Goal: Transaction & Acquisition: Subscribe to service/newsletter

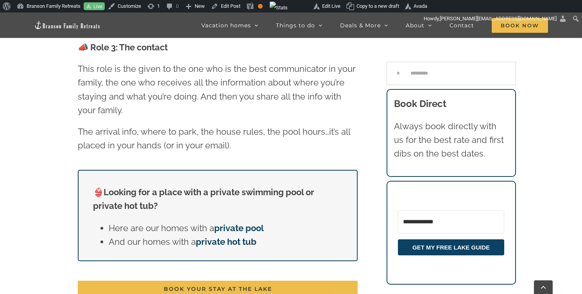
scroll to position [2540, 0]
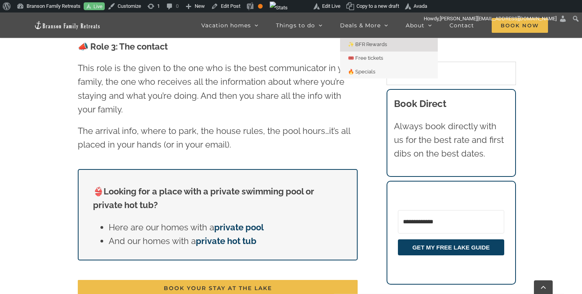
click at [371, 45] on span "✨ BFR Rewards" at bounding box center [367, 44] width 39 height 6
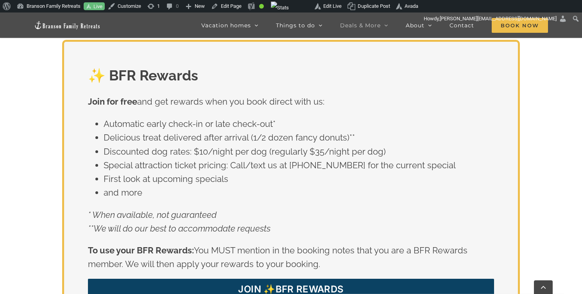
scroll to position [1401, 0]
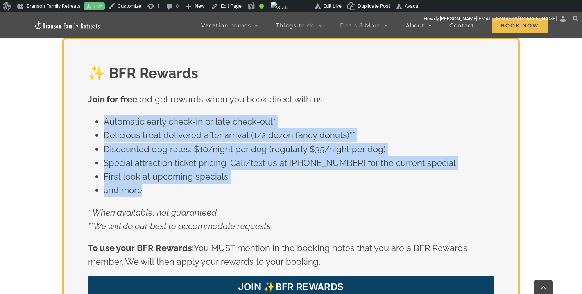
drag, startPoint x: 140, startPoint y: 192, endPoint x: 105, endPoint y: 125, distance: 75.4
click at [105, 125] on ul "Automatic early check-in or late check-out* Delicious treat delivered after arr…" at bounding box center [291, 156] width 406 height 82
copy ul "Automatic early check-in or late check-out* Delicious treat delivered after arr…"
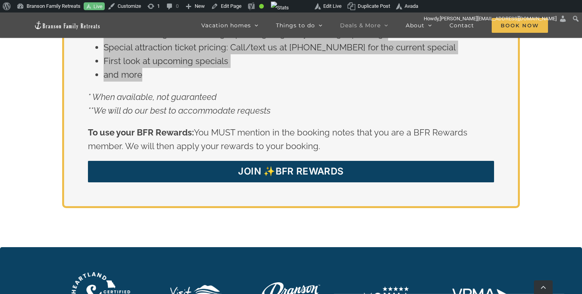
scroll to position [1523, 0]
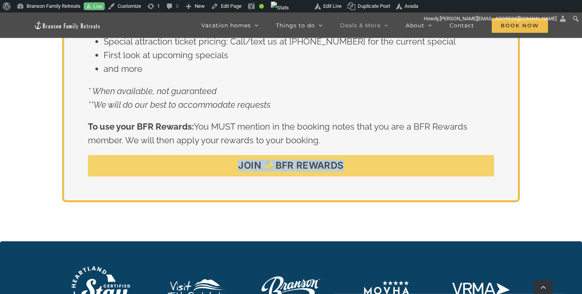
click at [361, 166] on link "JOIN ✨BFR REWARDS" at bounding box center [291, 165] width 406 height 21
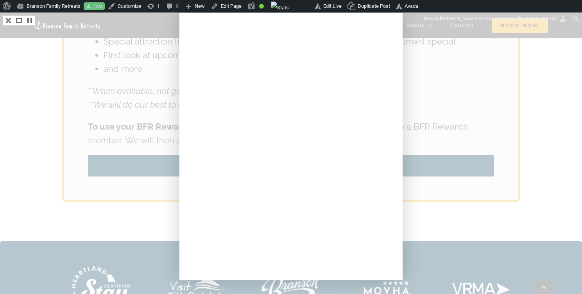
click at [445, 102] on div at bounding box center [291, 147] width 582 height 294
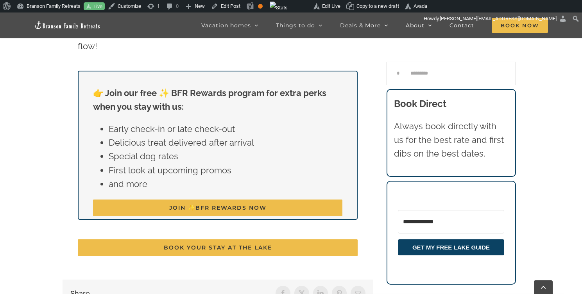
scroll to position [2738, 0]
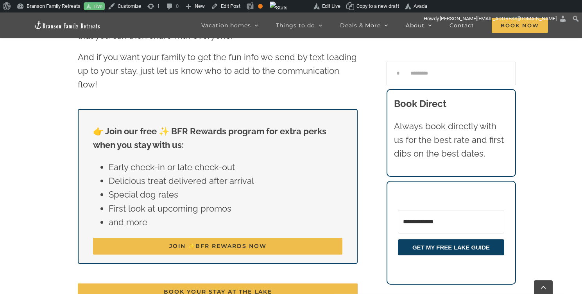
scroll to position [2685, 0]
